Goal: Entertainment & Leisure: Consume media (video, audio)

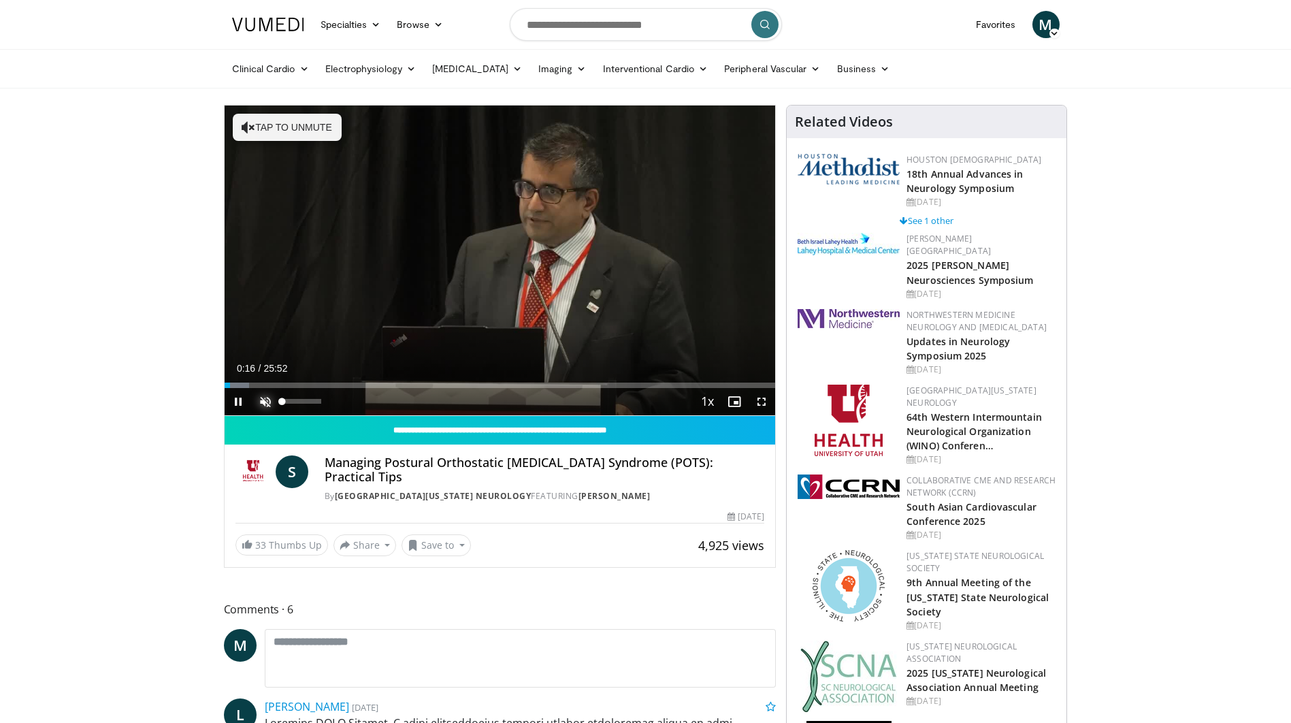
click at [258, 397] on span "Video Player" at bounding box center [265, 401] width 27 height 27
click at [765, 405] on span "Video Player" at bounding box center [761, 401] width 27 height 27
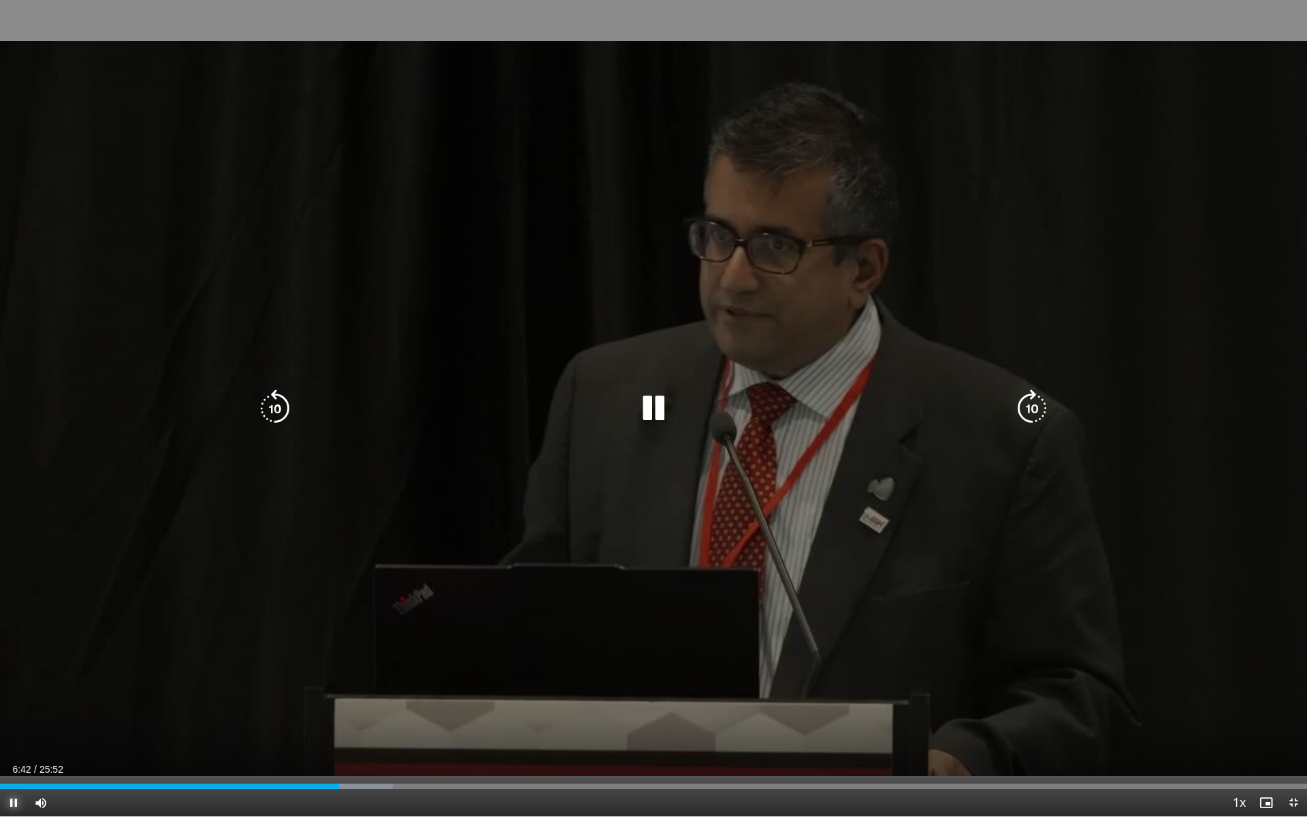
drag, startPoint x: 12, startPoint y: 798, endPoint x: 322, endPoint y: 724, distance: 318.5
click at [12, 722] on span "Video Player" at bounding box center [13, 802] width 27 height 27
click at [841, 9] on div "10 seconds Tap to unmute" at bounding box center [653, 408] width 1307 height 816
drag, startPoint x: 648, startPoint y: 402, endPoint x: 993, endPoint y: 413, distance: 345.3
click at [648, 402] on icon "Video Player" at bounding box center [654, 408] width 38 height 38
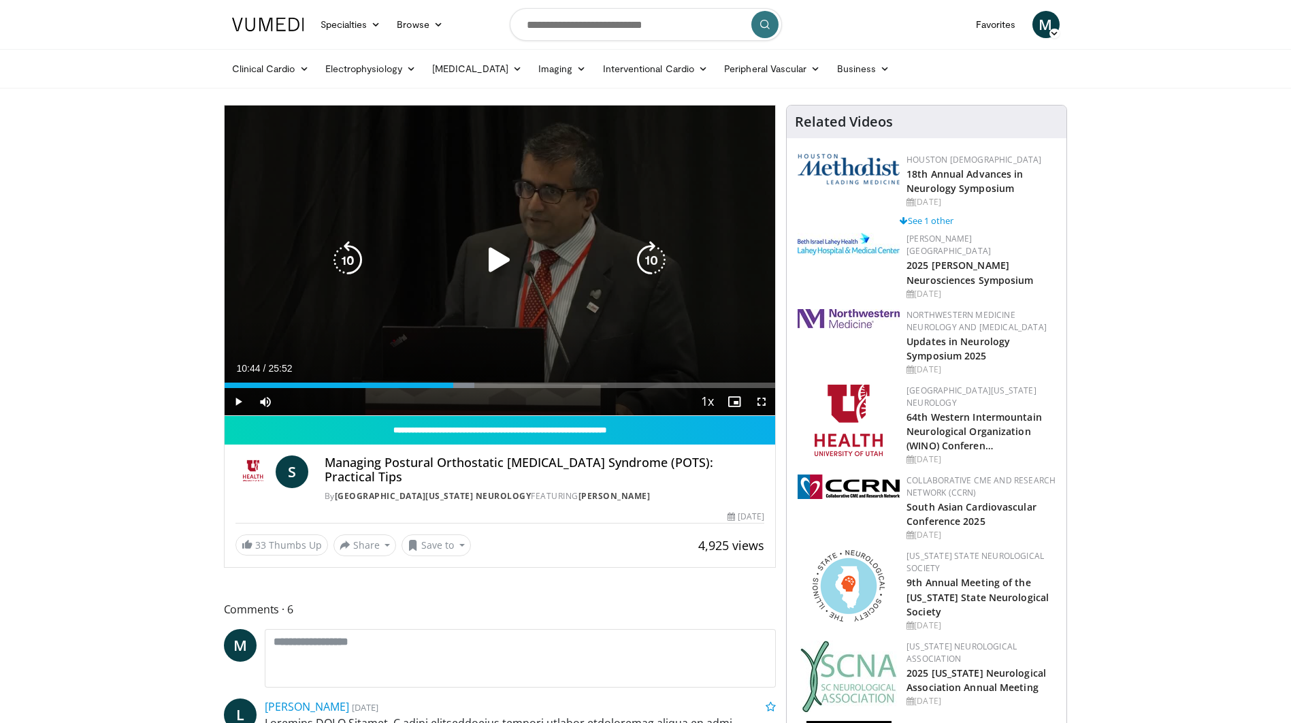
click at [495, 263] on icon "Video Player" at bounding box center [500, 260] width 38 height 38
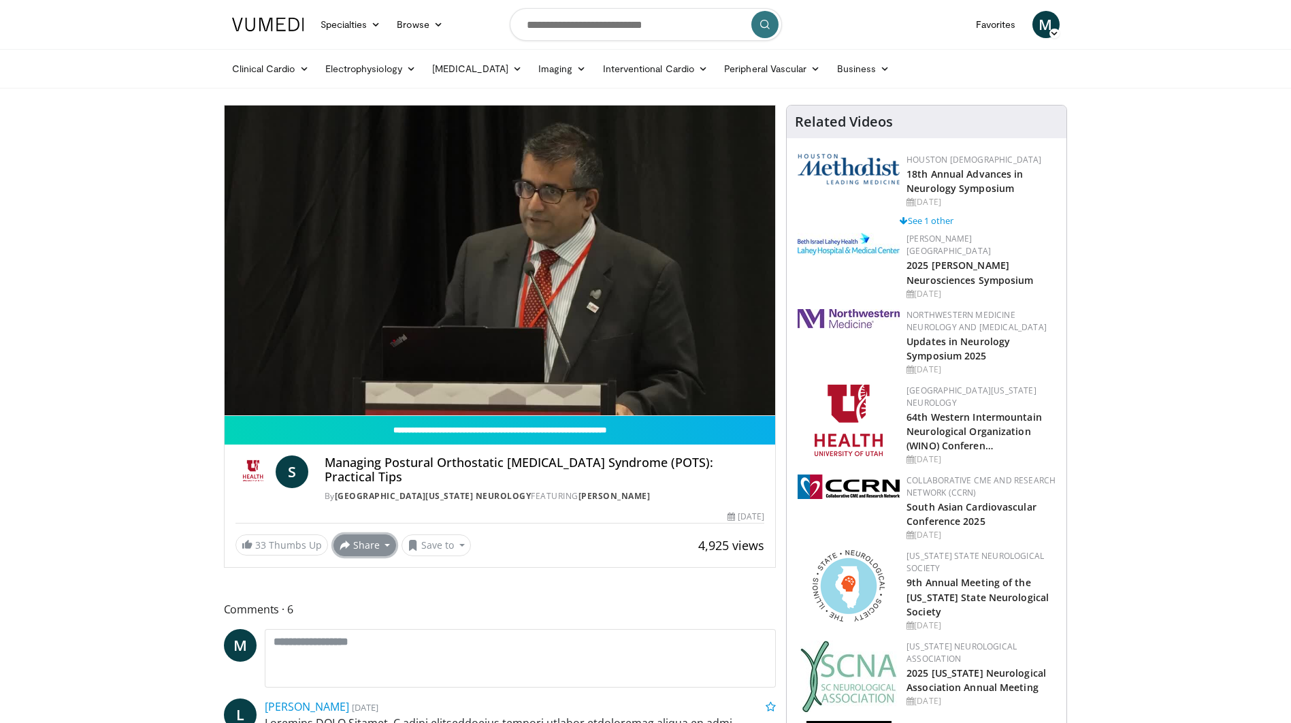
click at [376, 534] on button "Share" at bounding box center [365, 545] width 63 height 22
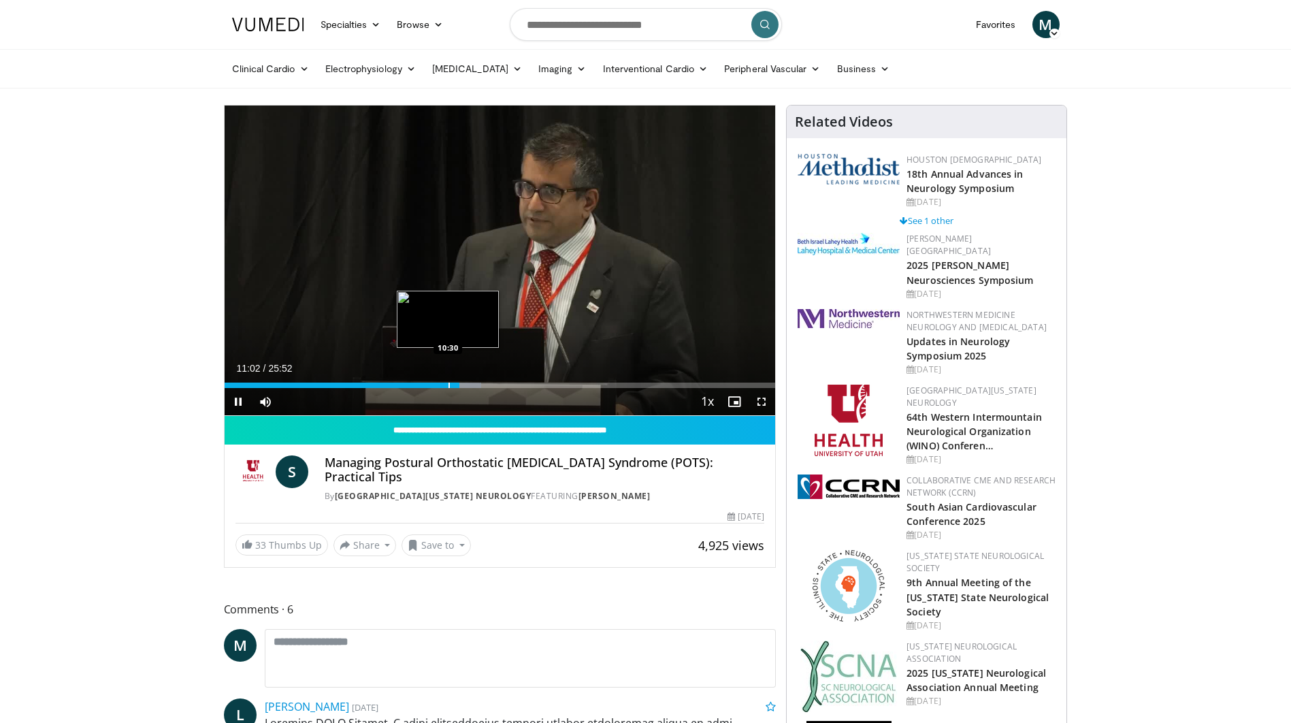
click at [447, 383] on div "11:02" at bounding box center [343, 385] width 236 height 5
click at [431, 383] on div "Progress Bar" at bounding box center [431, 385] width 1 height 5
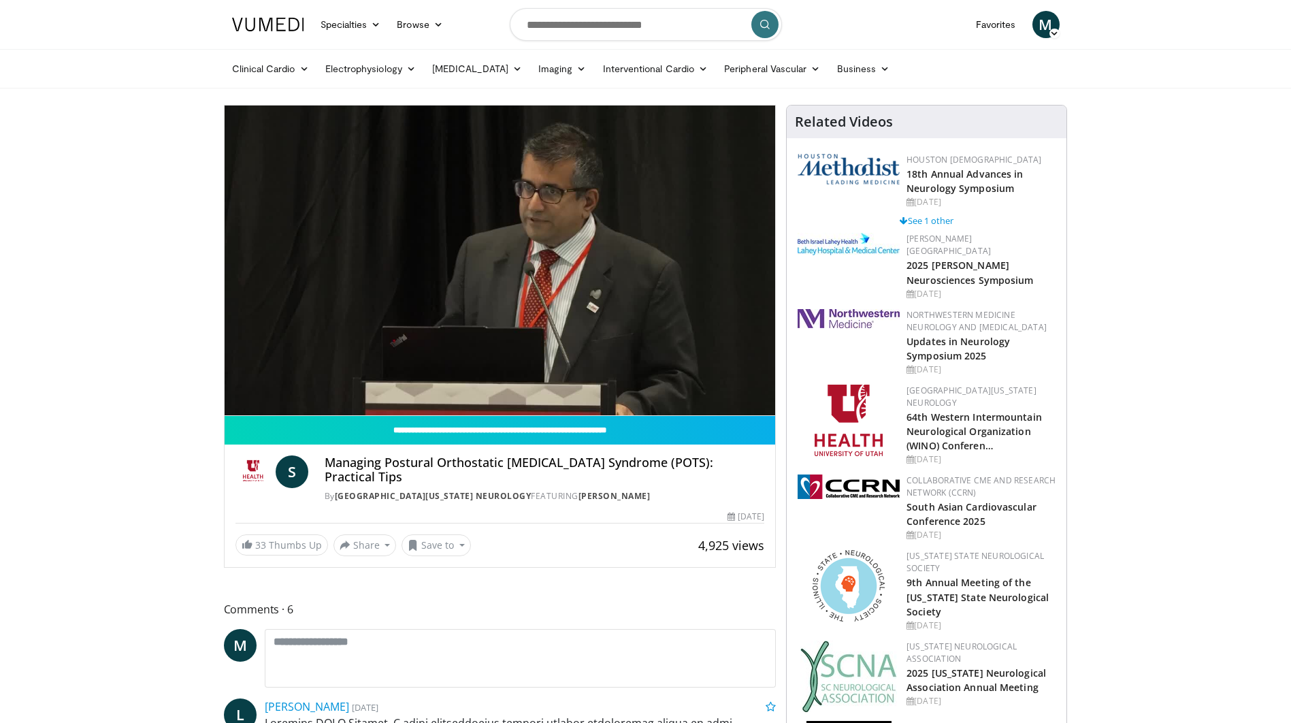
click at [764, 415] on span "Video Player" at bounding box center [761, 428] width 27 height 27
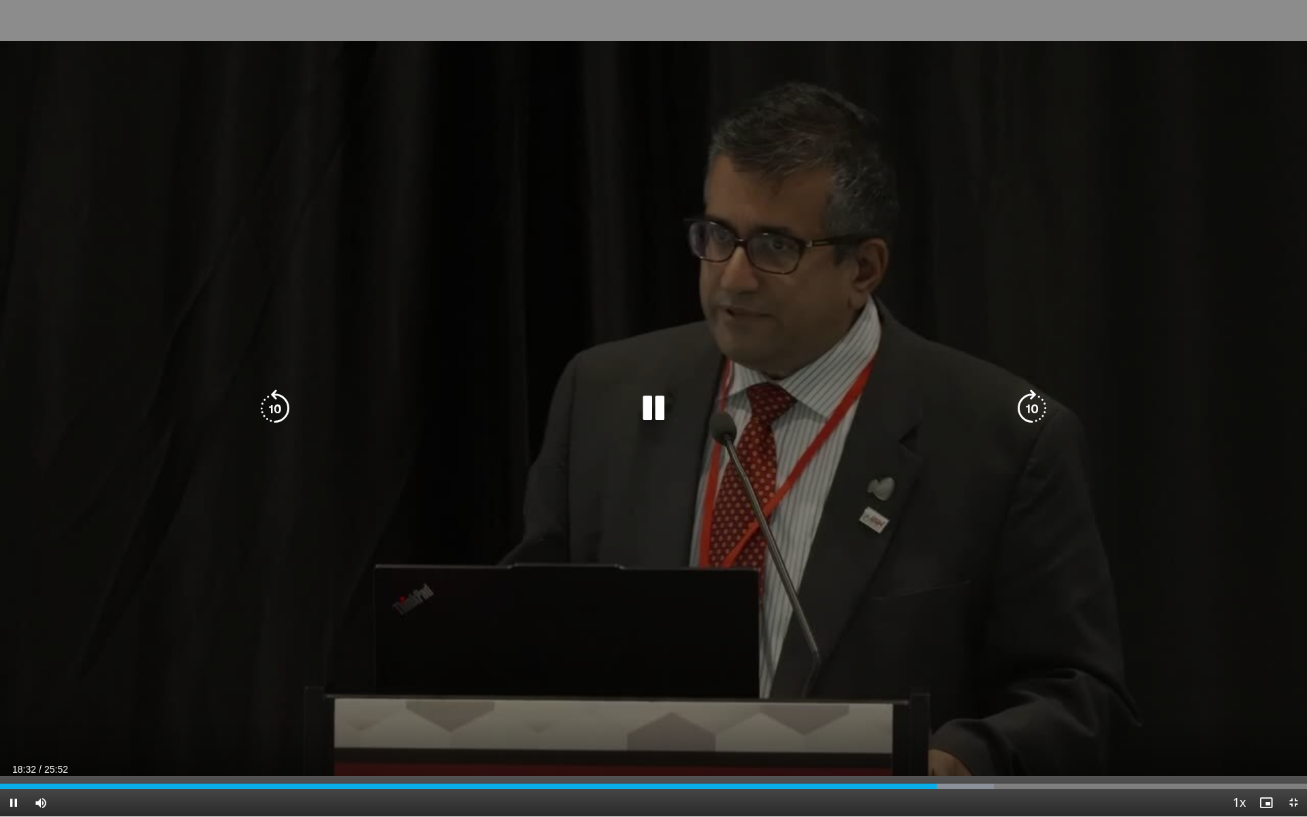
click at [645, 408] on icon "Video Player" at bounding box center [654, 408] width 38 height 38
